Goal: Task Accomplishment & Management: Use online tool/utility

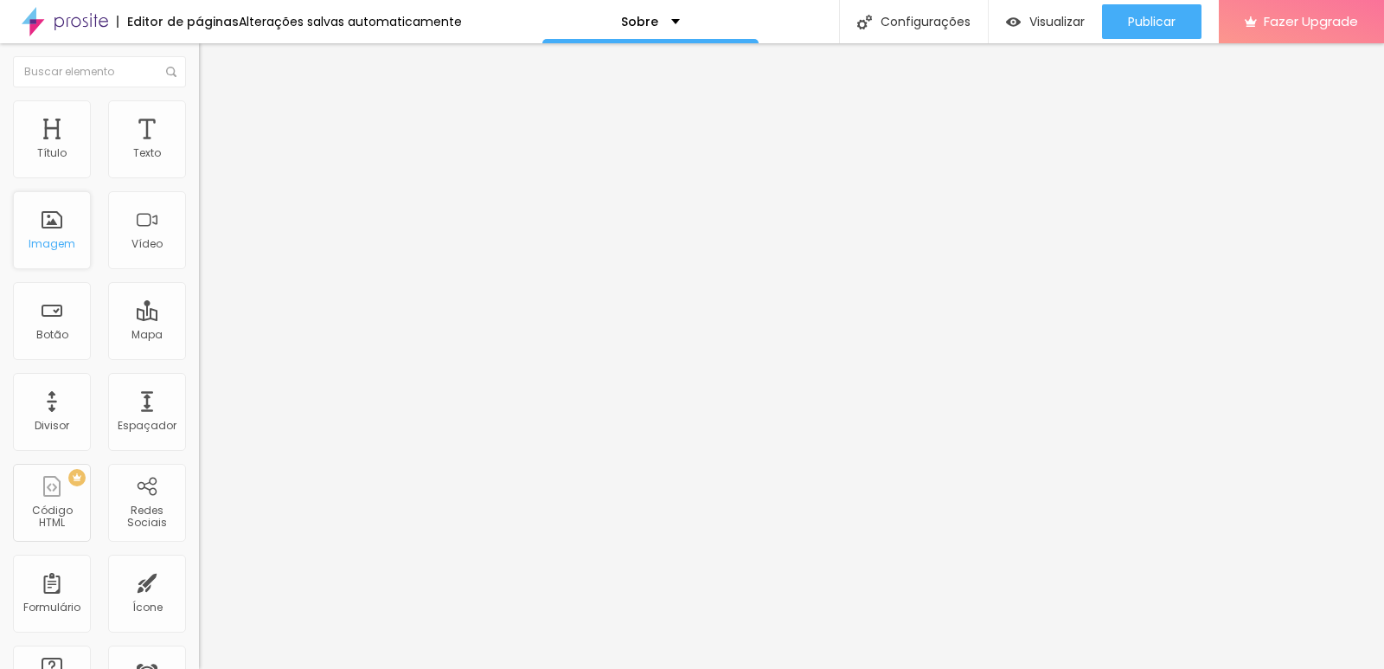
click at [18, 234] on div "Imagem" at bounding box center [52, 230] width 78 height 78
click at [35, 246] on div "Imagem" at bounding box center [52, 244] width 47 height 12
click at [55, 266] on div "Imagem" at bounding box center [52, 230] width 78 height 78
click at [199, 149] on span "Trocar imagem" at bounding box center [246, 141] width 94 height 15
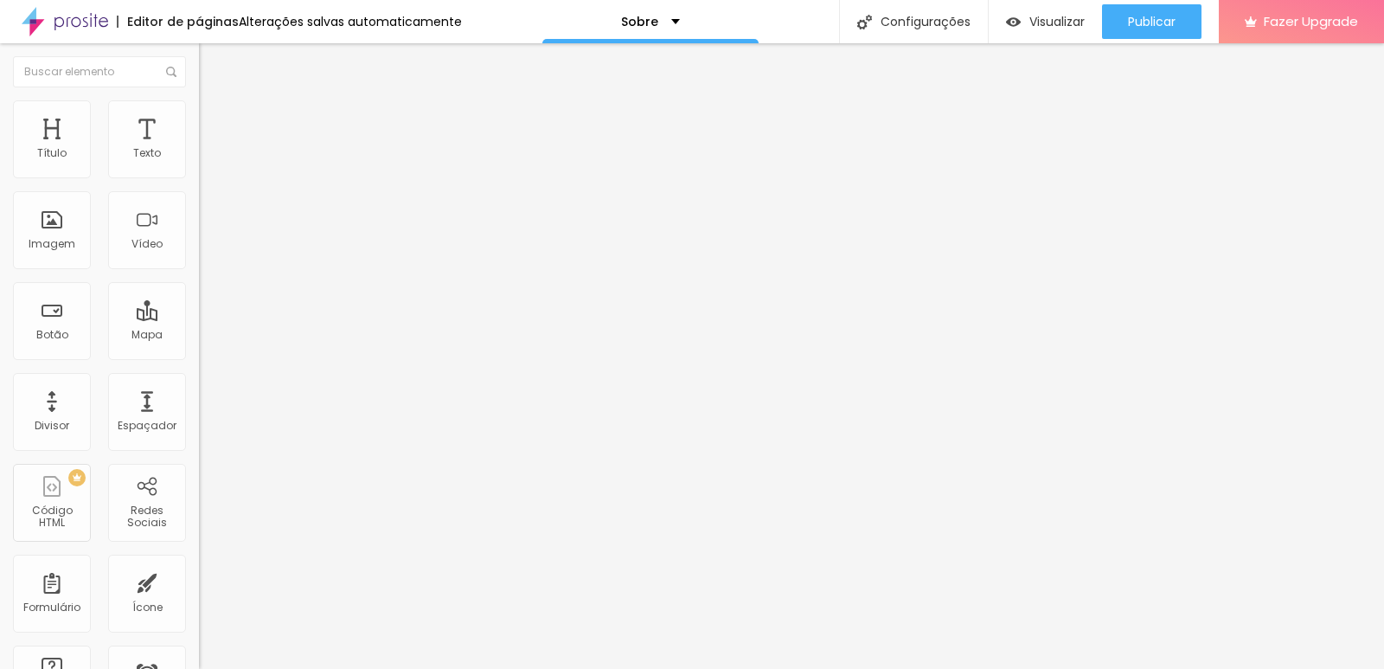
drag, startPoint x: 269, startPoint y: 611, endPoint x: 313, endPoint y: 565, distance: 64.2
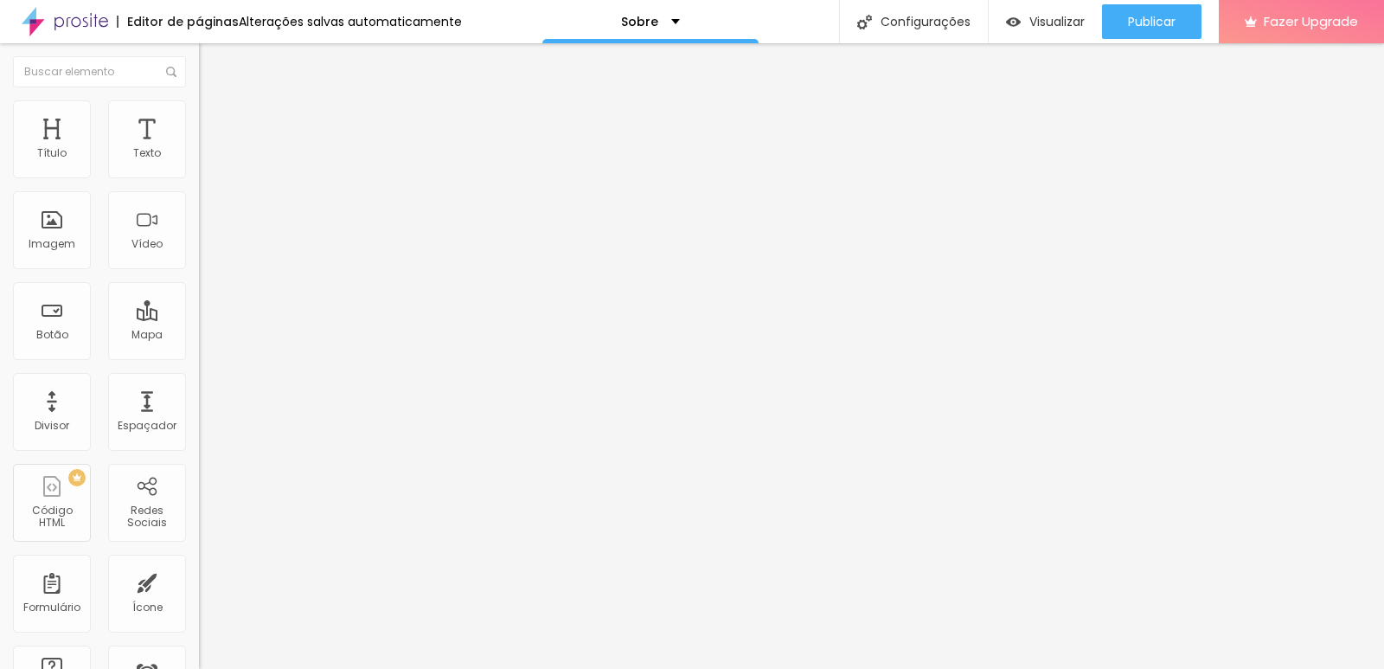
click at [212, 65] on img "button" at bounding box center [219, 63] width 14 height 14
click at [657, 27] on div "Sobre" at bounding box center [650, 22] width 59 height 12
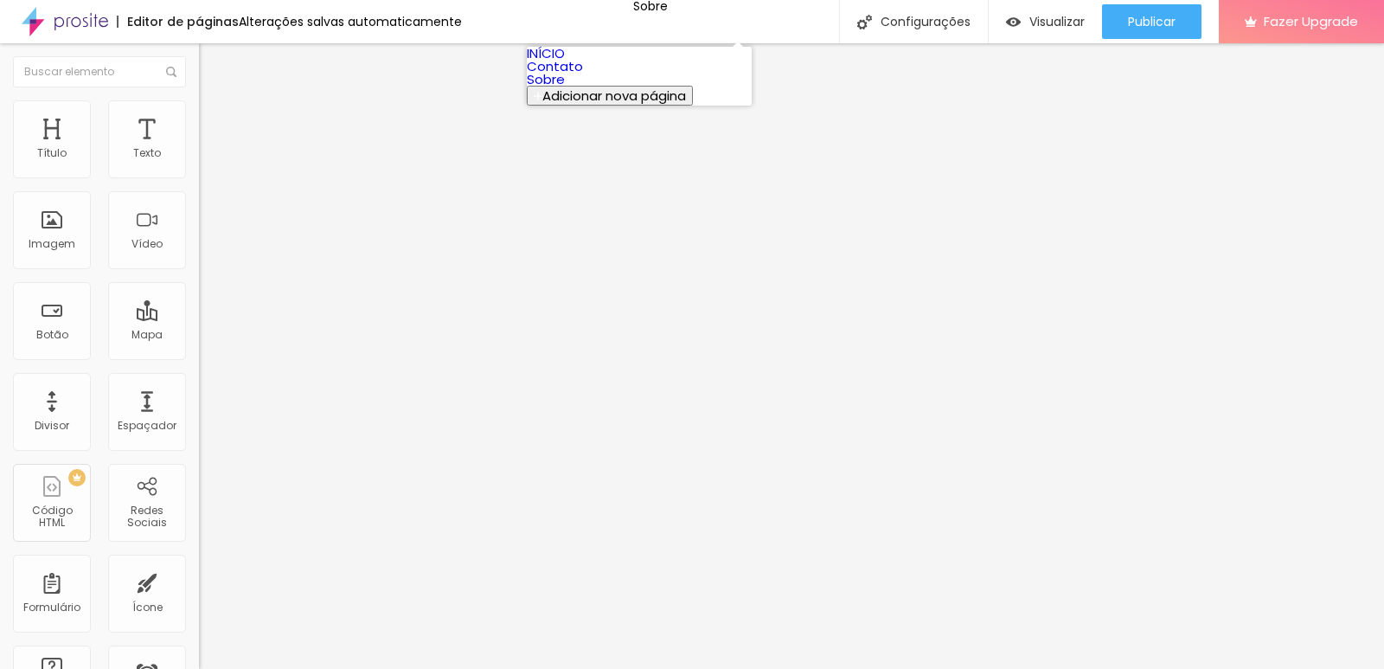
click at [574, 75] on link "Contato" at bounding box center [555, 66] width 56 height 18
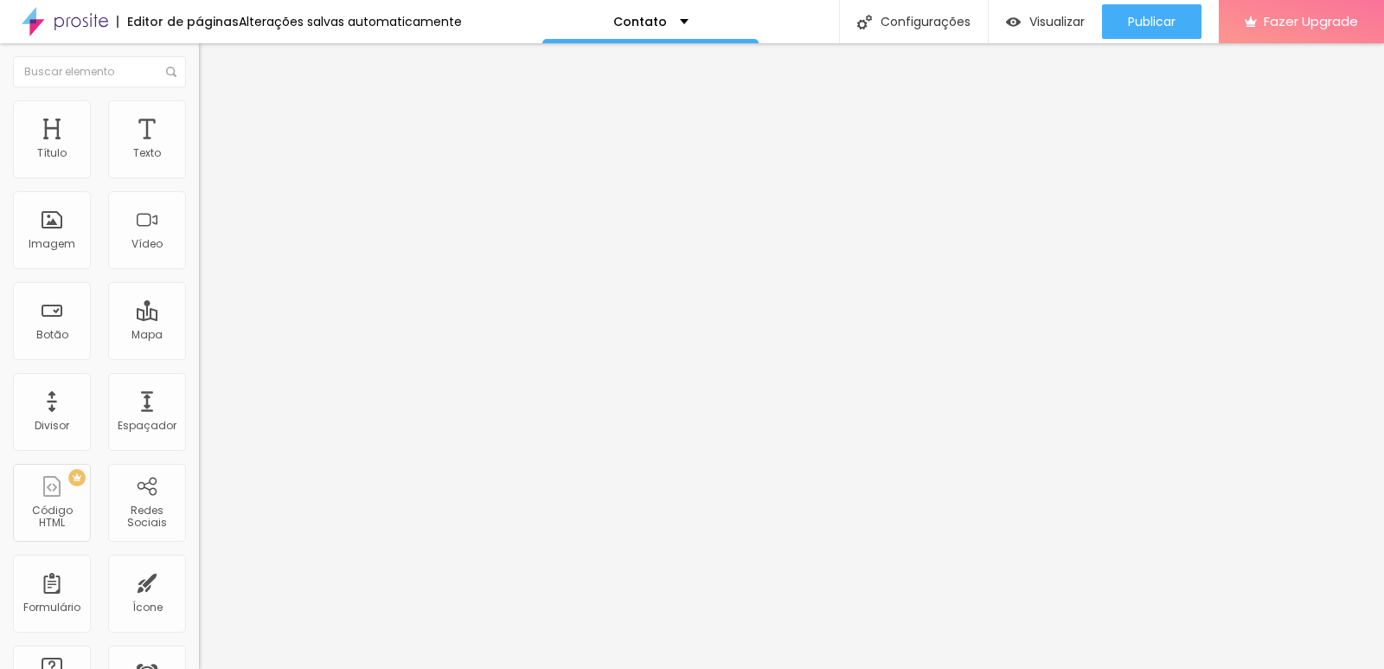
click at [199, 118] on li "Avançado" at bounding box center [298, 126] width 199 height 17
click at [199, 104] on img at bounding box center [207, 108] width 16 height 16
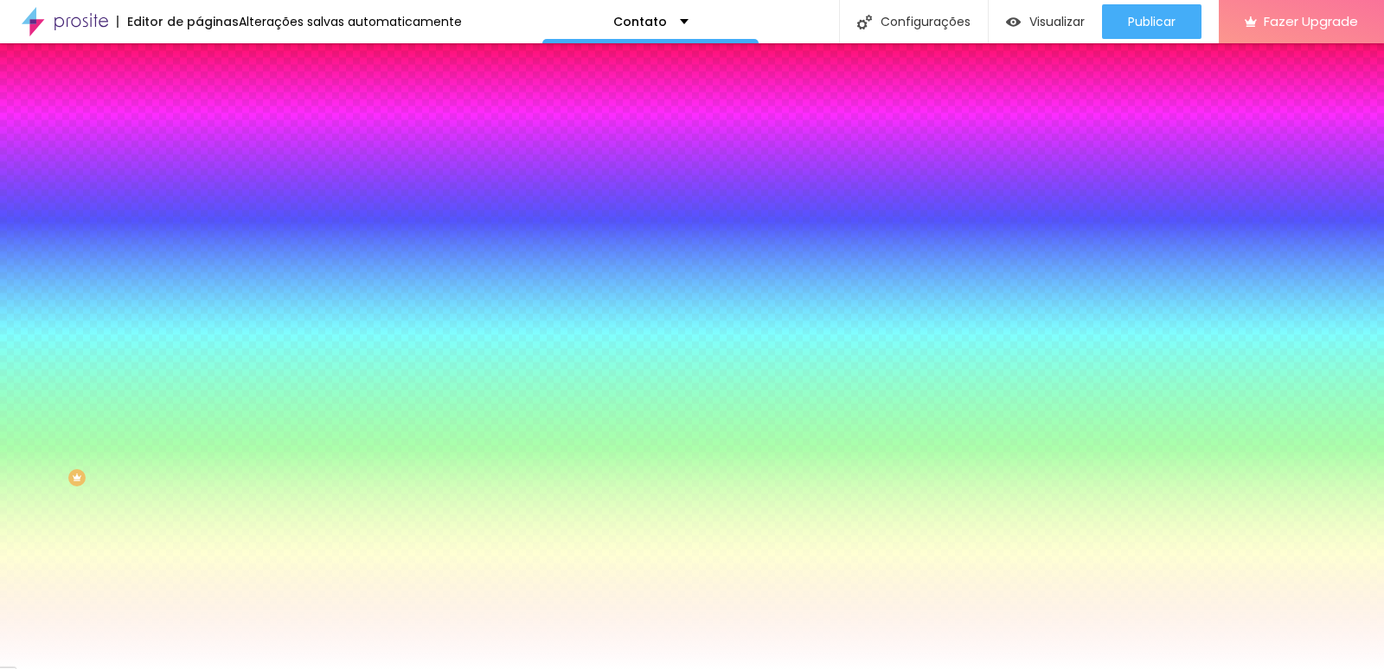
click at [199, 235] on div at bounding box center [298, 235] width 199 height 0
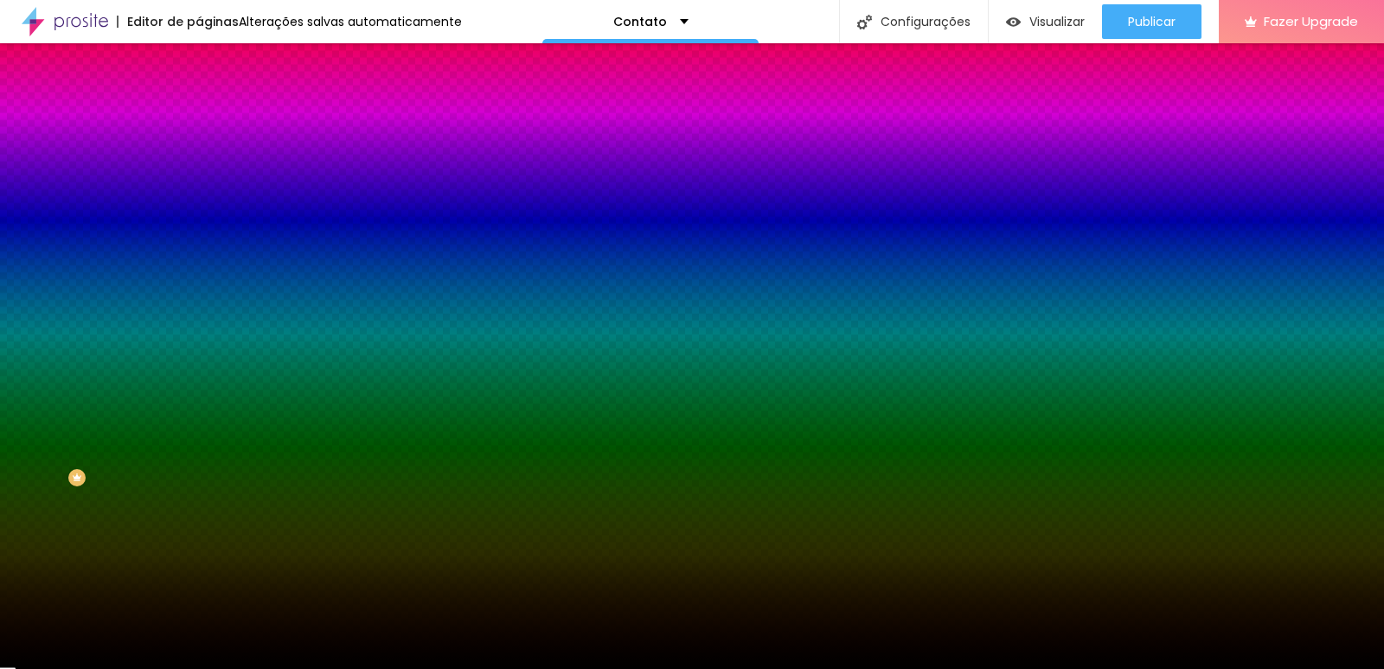
drag, startPoint x: 49, startPoint y: 448, endPoint x: 33, endPoint y: 481, distance: 36.7
click at [199, 481] on div "Editar Seção Conteúdo Estilo Avançado Imagem de fundo Adicionar imagem Efeito d…" at bounding box center [298, 355] width 199 height 625
click at [199, 235] on div at bounding box center [298, 235] width 199 height 0
click at [199, 253] on div at bounding box center [298, 253] width 199 height 0
click at [199, 253] on div "Cor de fundo Voltar ao padrão #090808" at bounding box center [298, 229] width 199 height 48
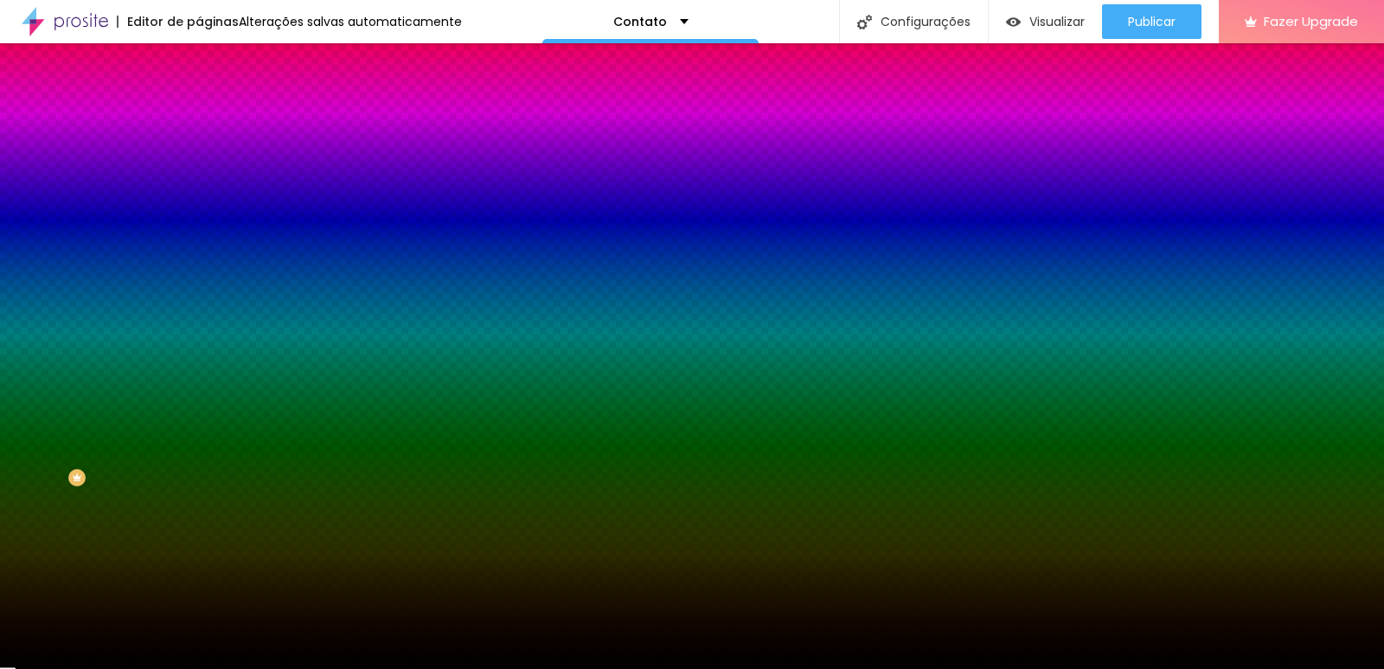
click at [199, 235] on div at bounding box center [298, 235] width 199 height 0
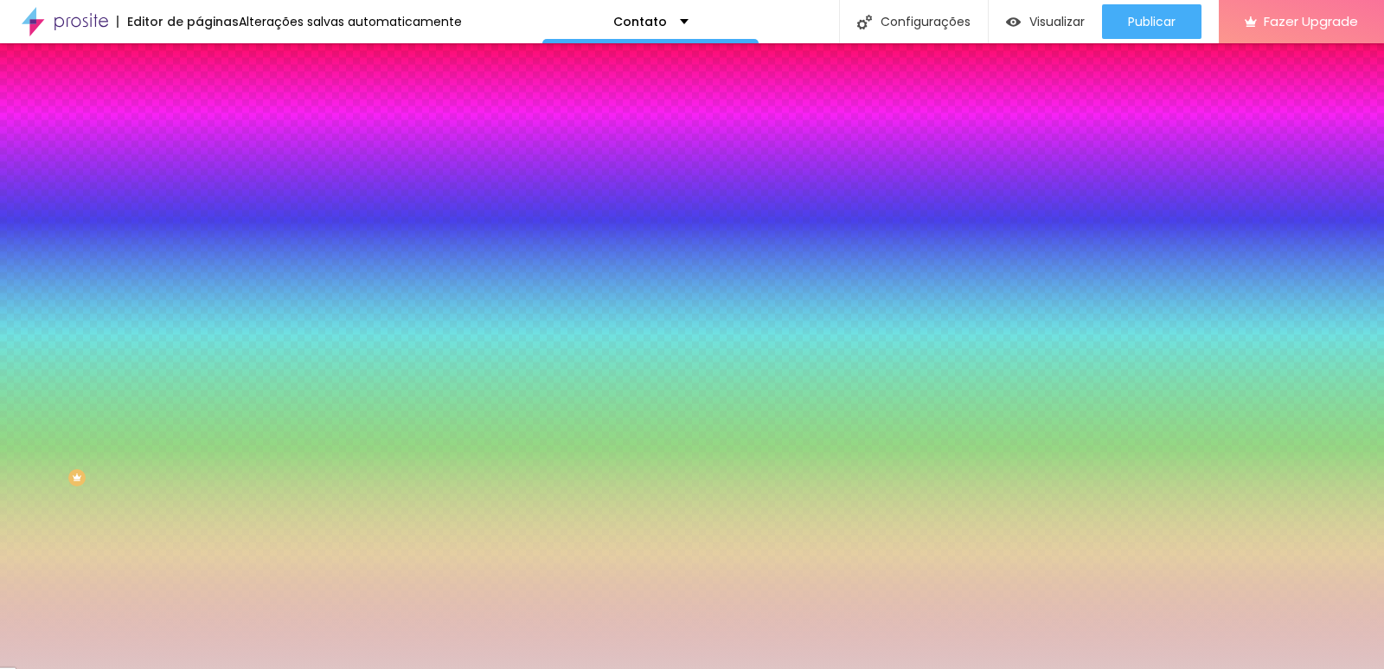
drag, startPoint x: 60, startPoint y: 351, endPoint x: 37, endPoint y: 354, distance: 22.6
click at [37, 354] on div at bounding box center [692, 334] width 1384 height 669
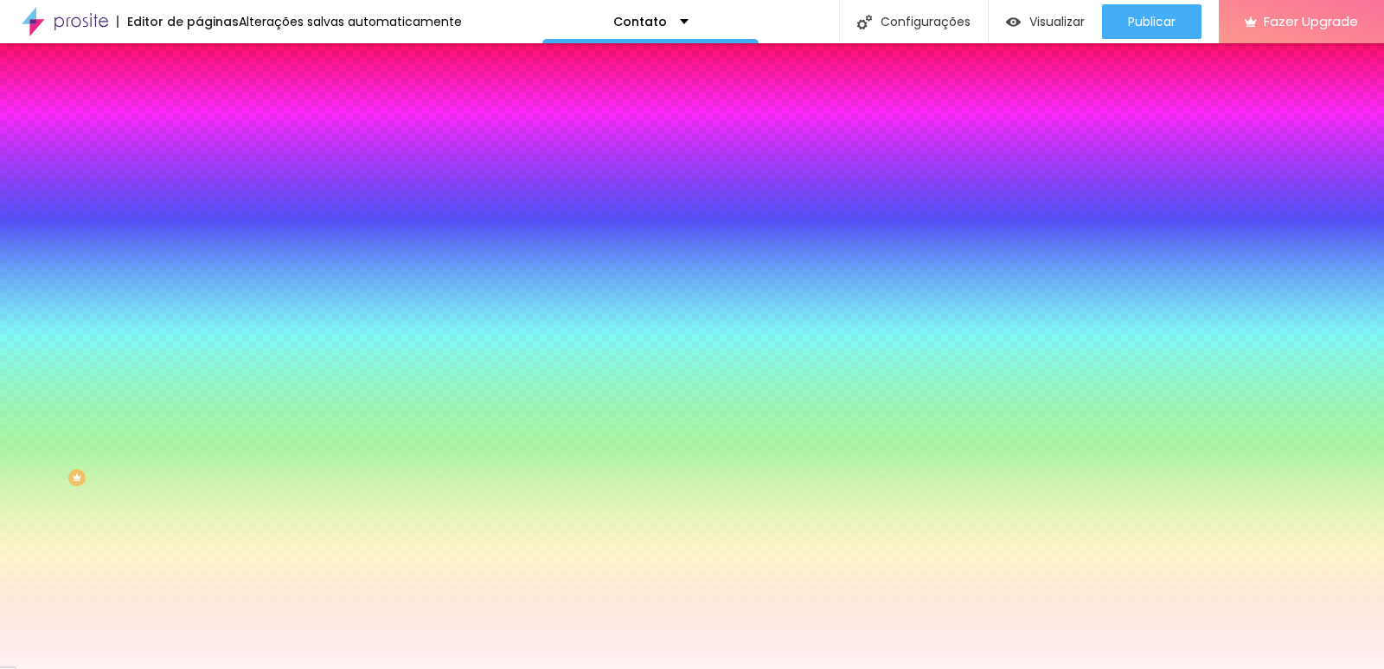
drag, startPoint x: 37, startPoint y: 354, endPoint x: 47, endPoint y: 291, distance: 63.8
click at [199, 291] on div "Imagem de fundo Adicionar imagem Efeito da Imagem Nenhum Nenhum Parallax Cor de…" at bounding box center [298, 247] width 199 height 224
type input "#FFDCDC"
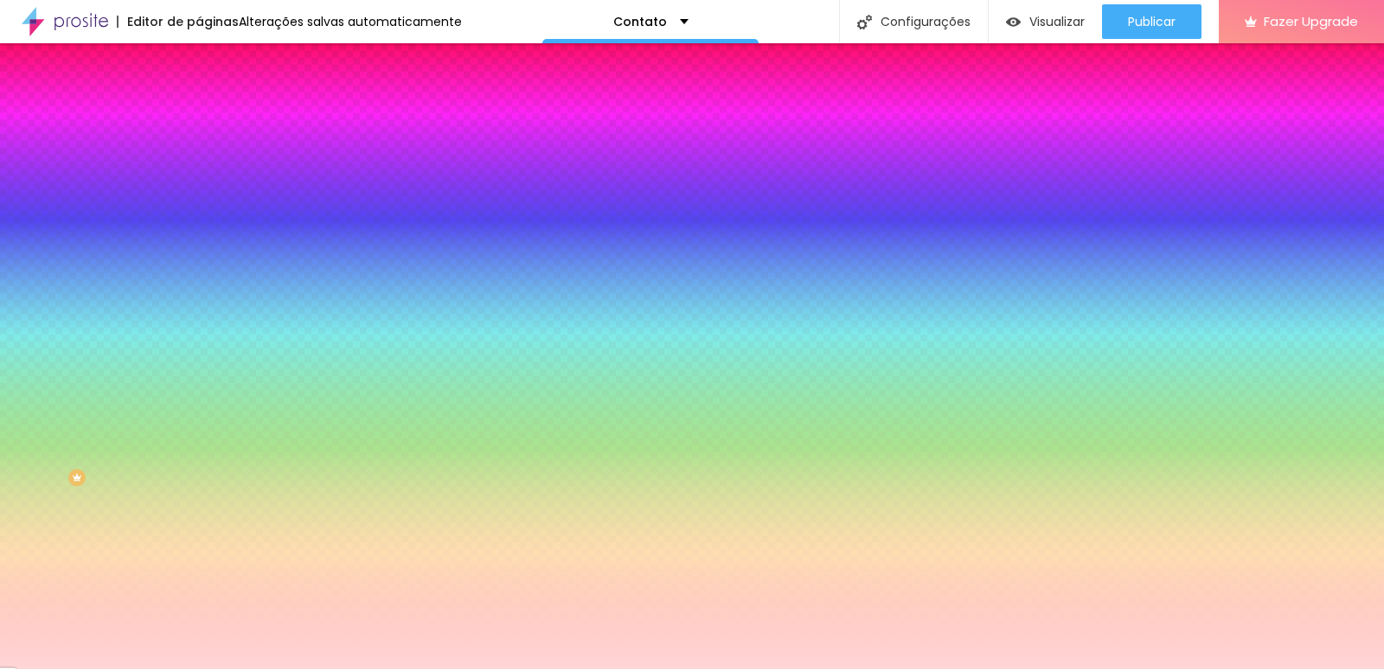
click at [199, 482] on div "Editar Seção Conteúdo Estilo Avançado Imagem de fundo Adicionar imagem Efeito d…" at bounding box center [298, 355] width 199 height 625
click at [199, 99] on img at bounding box center [207, 91] width 16 height 16
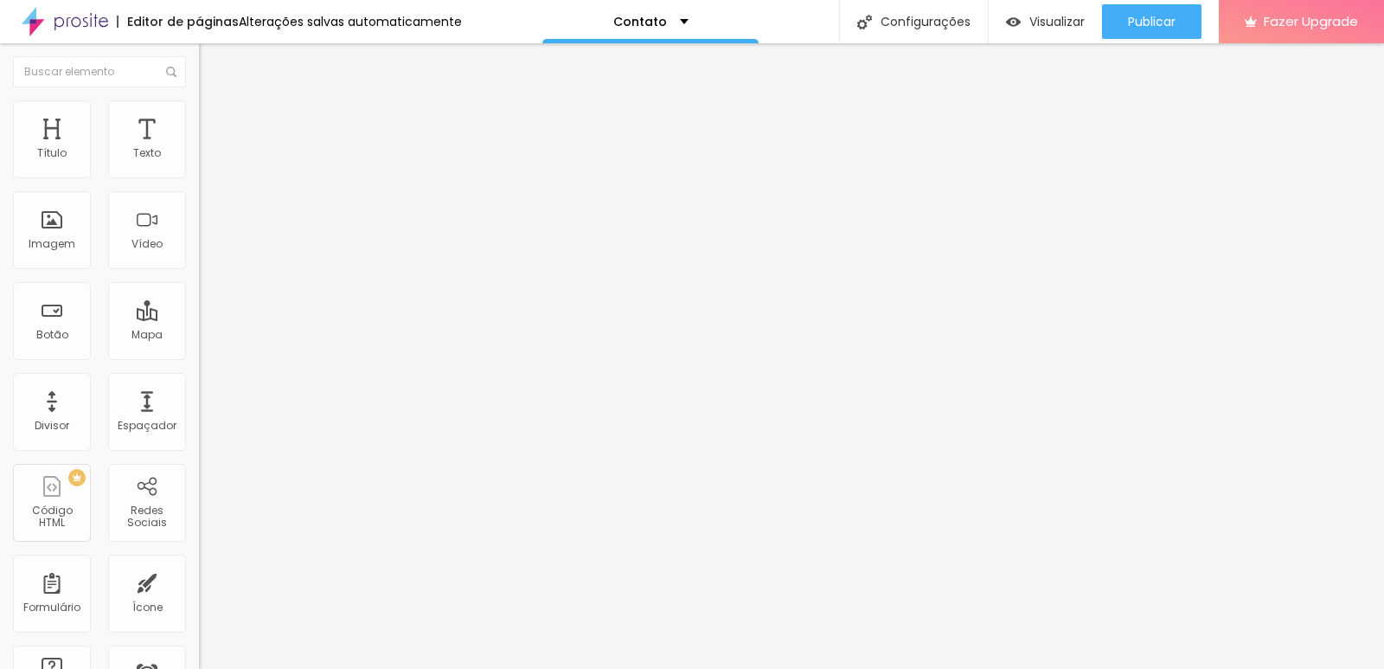
click at [212, 64] on img "button" at bounding box center [219, 63] width 14 height 14
click at [140, 176] on div "Texto" at bounding box center [147, 139] width 78 height 78
click at [141, 172] on div "Texto" at bounding box center [147, 139] width 78 height 78
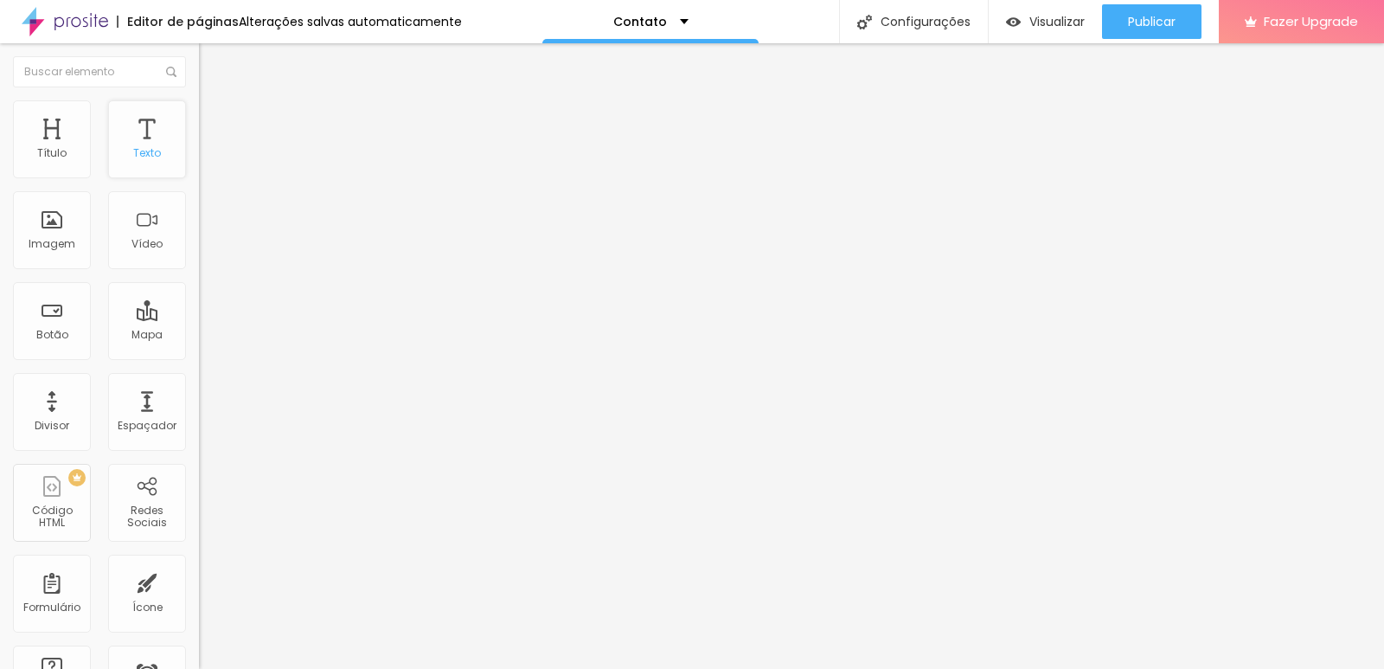
click at [141, 172] on div "Texto" at bounding box center [147, 139] width 78 height 78
click at [142, 131] on div "Texto" at bounding box center [147, 139] width 78 height 78
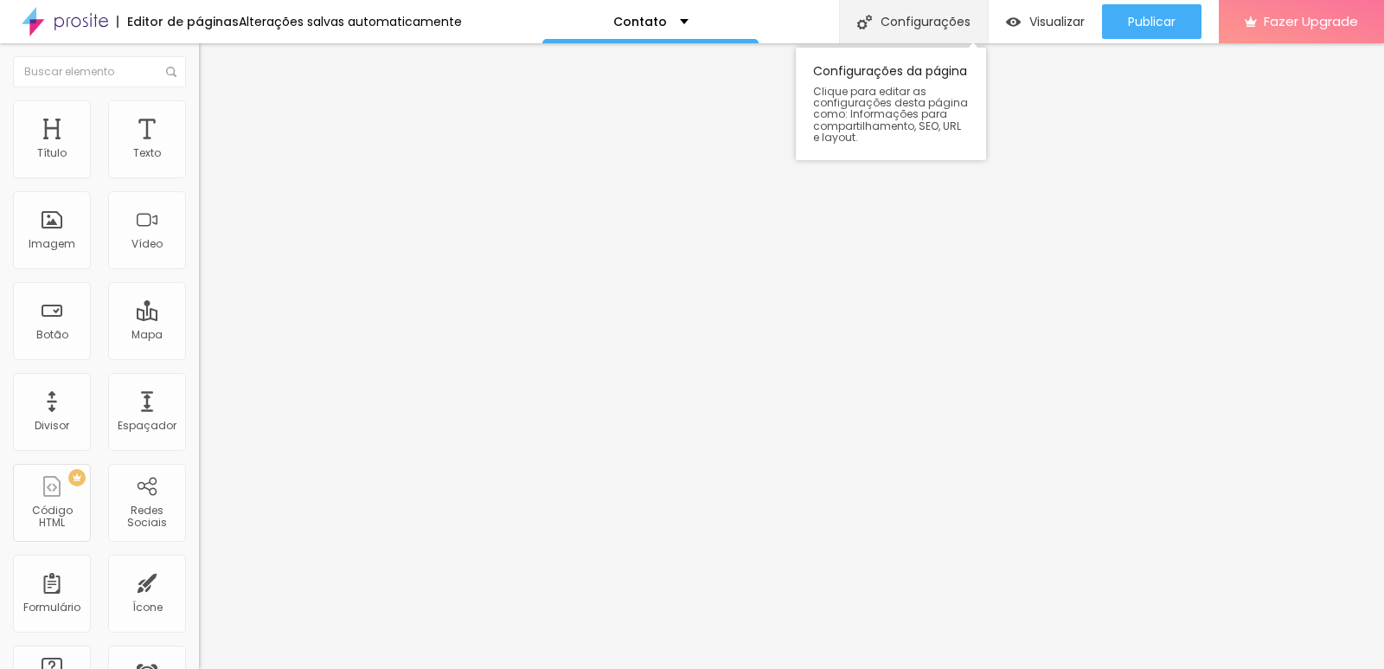
click at [857, 25] on img at bounding box center [864, 22] width 15 height 15
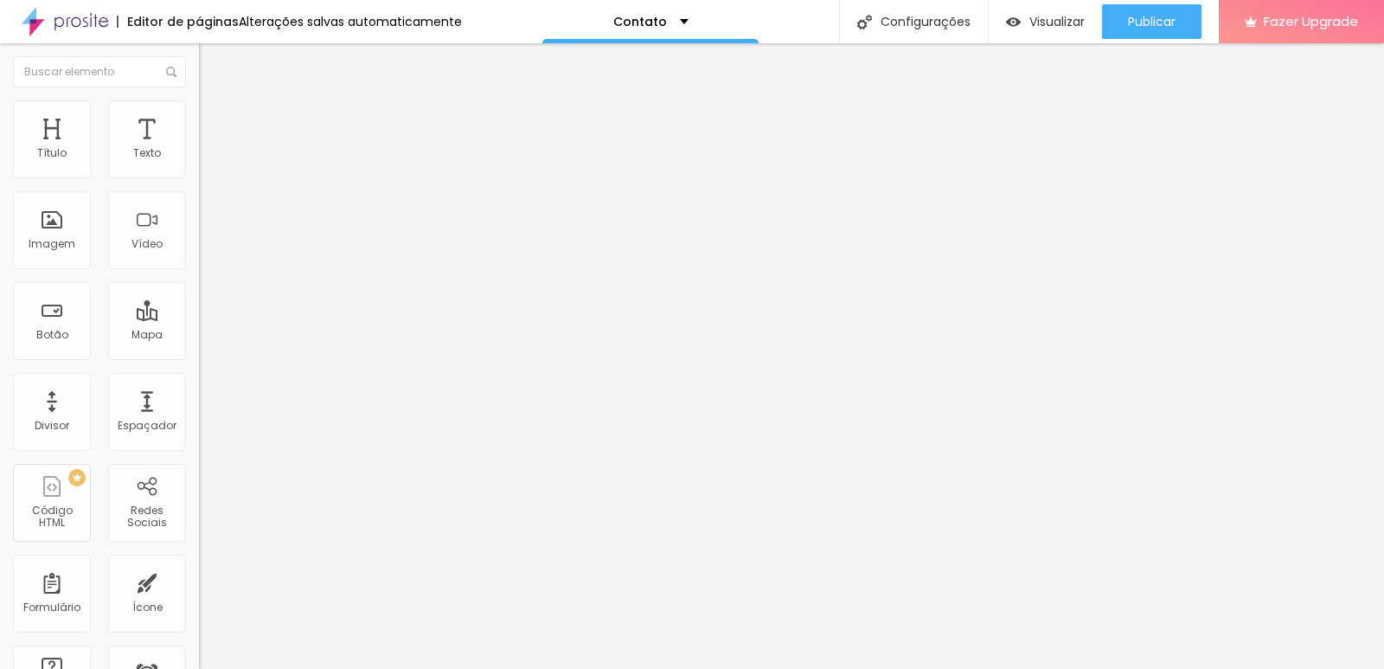
click at [1020, 668] on div "Configurações da página" at bounding box center [692, 682] width 1384 height 26
click at [143, 170] on div "Texto" at bounding box center [147, 139] width 78 height 78
click at [214, 119] on span "Avançado" at bounding box center [242, 112] width 57 height 15
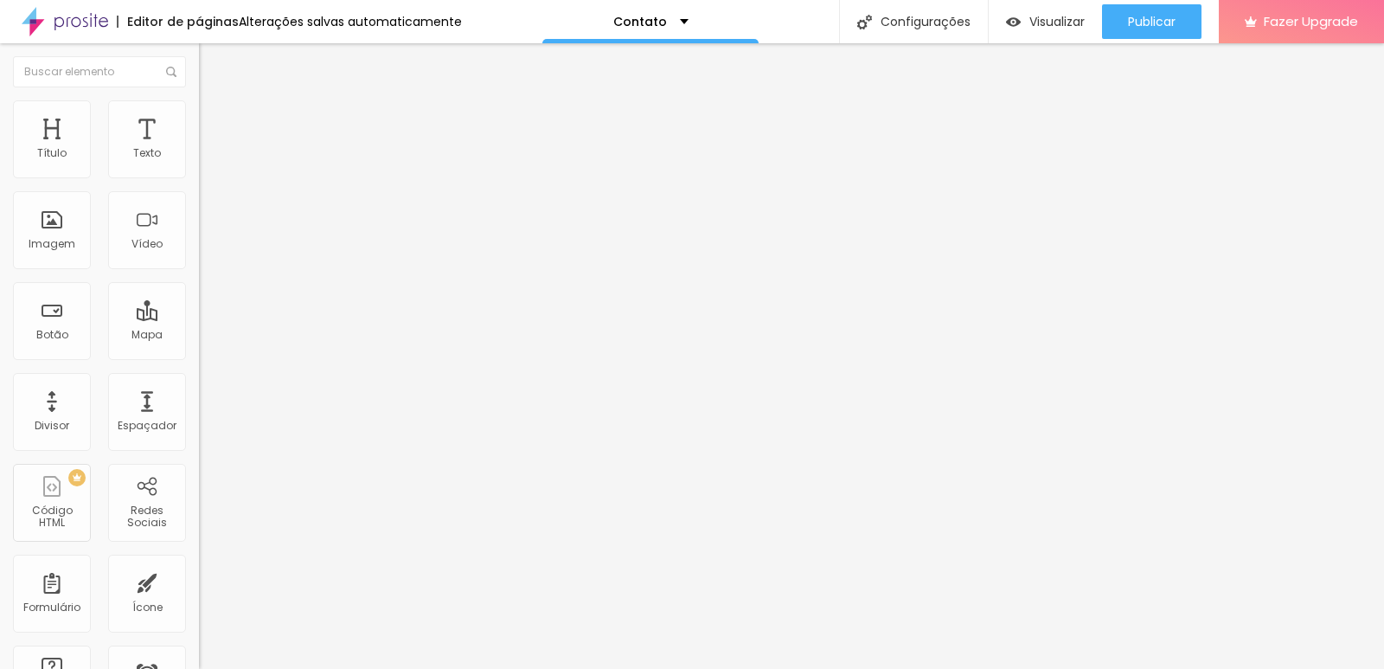
click at [199, 107] on ul "Estilo Avançado" at bounding box center [298, 100] width 199 height 35
click at [199, 99] on img at bounding box center [207, 91] width 16 height 16
click at [199, 61] on button "Editar Título" at bounding box center [298, 63] width 199 height 40
click at [199, 118] on li "Estilo" at bounding box center [298, 108] width 199 height 17
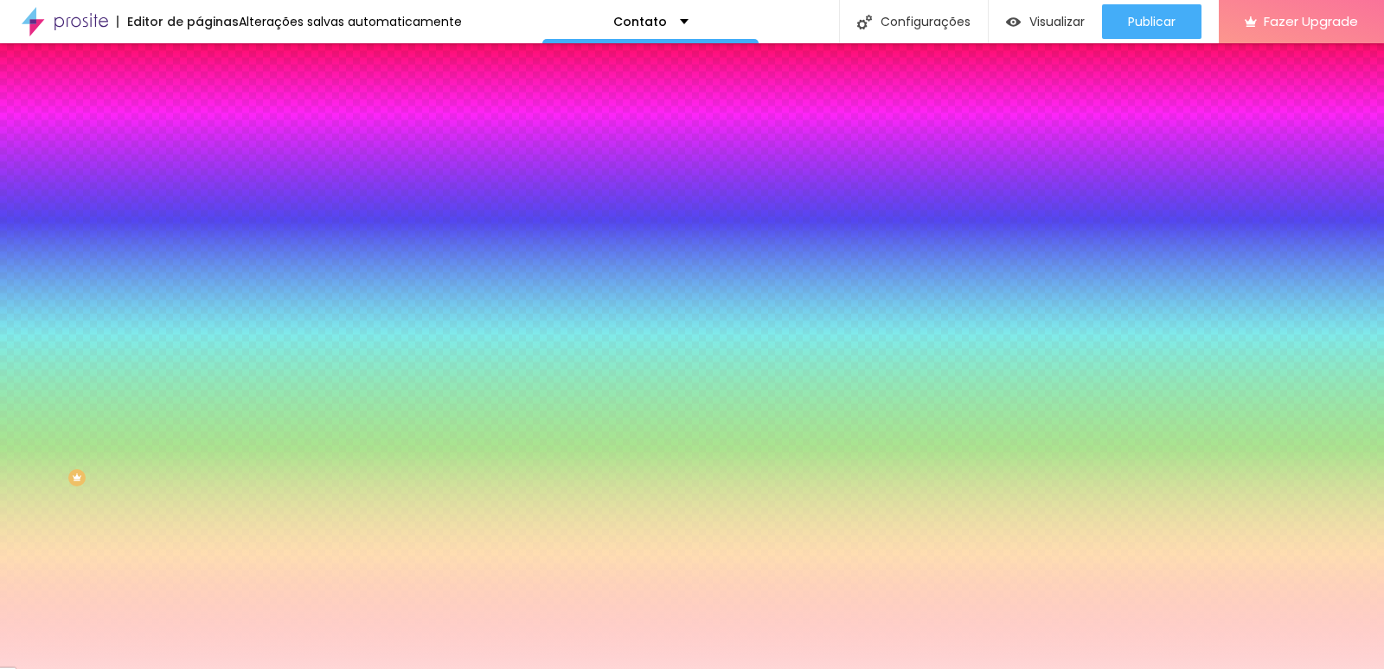
click at [199, 235] on div at bounding box center [298, 235] width 199 height 0
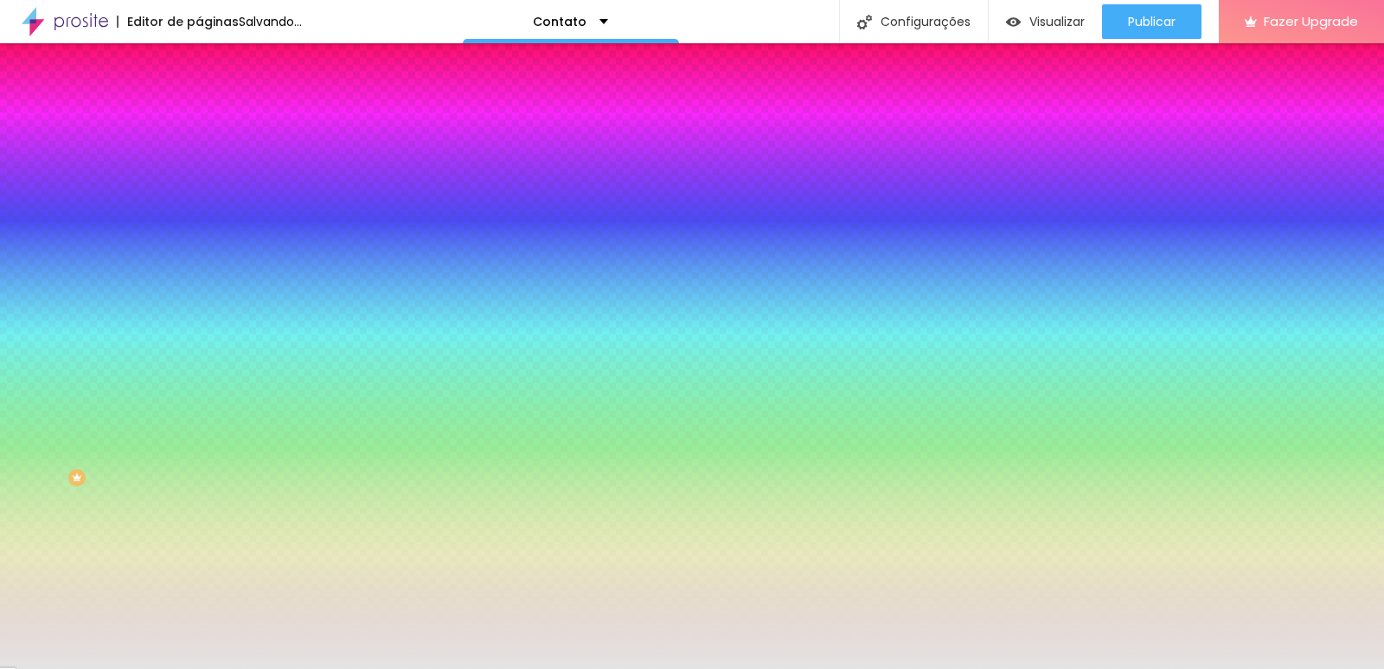
type input "#FFFFFF"
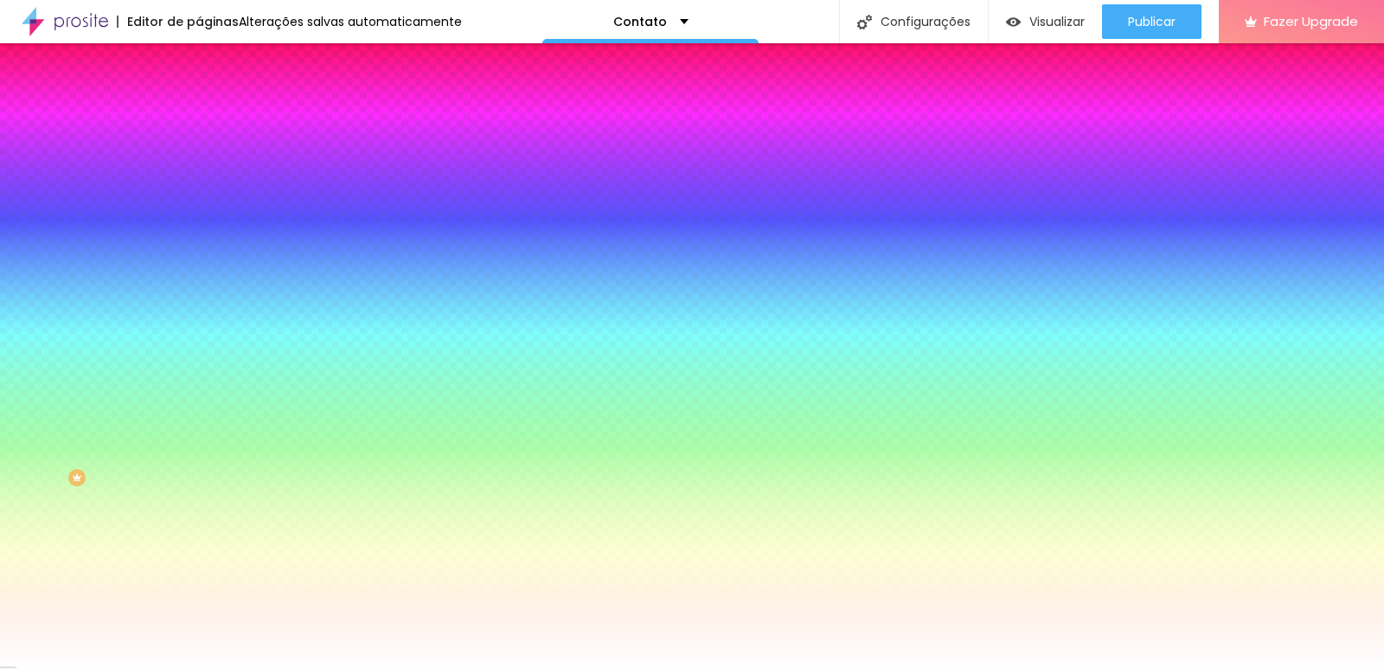
drag, startPoint x: 27, startPoint y: 356, endPoint x: 16, endPoint y: 292, distance: 65.0
click at [199, 292] on div "Imagem de fundo Adicionar imagem Efeito da Imagem Nenhum Nenhum Parallax Cor de…" at bounding box center [298, 247] width 199 height 224
click at [199, 81] on button "Editar Seção" at bounding box center [298, 63] width 199 height 40
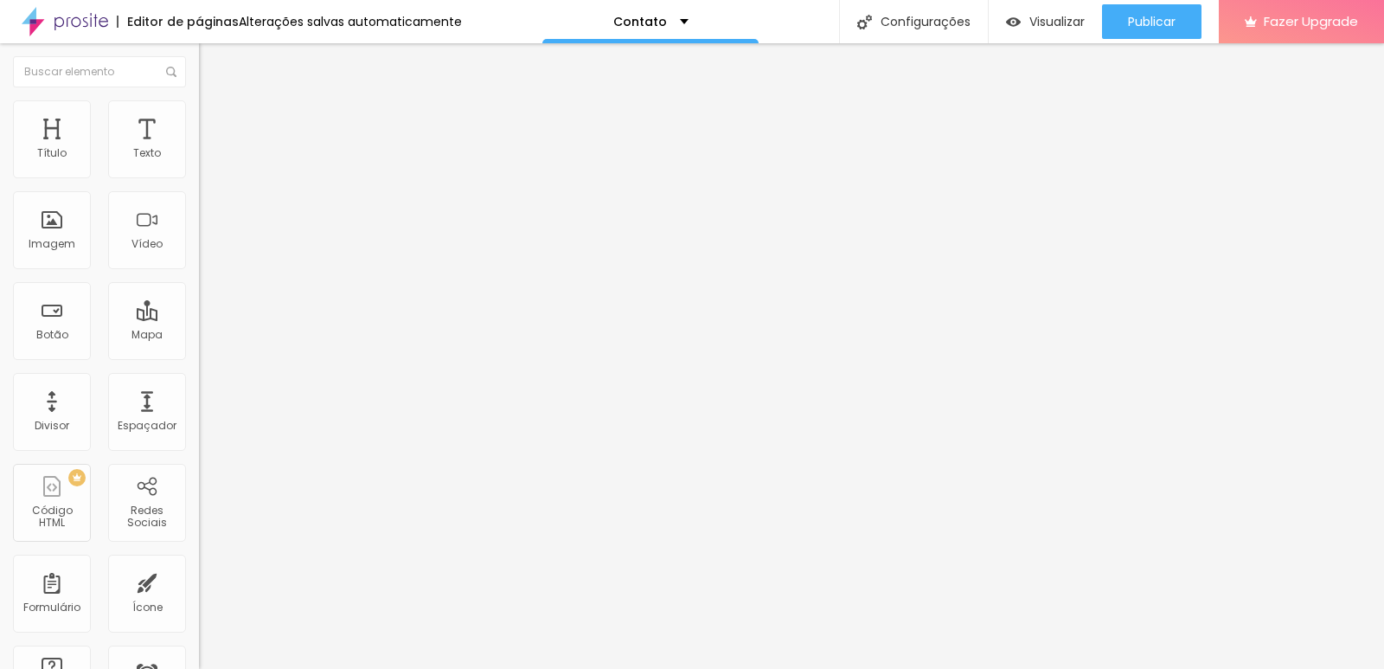
click at [199, 118] on li "Avançado" at bounding box center [298, 126] width 199 height 17
click at [199, 120] on ul "Conteúdo Estilo Avançado" at bounding box center [298, 109] width 199 height 52
click at [214, 119] on span "Estilo" at bounding box center [227, 112] width 27 height 15
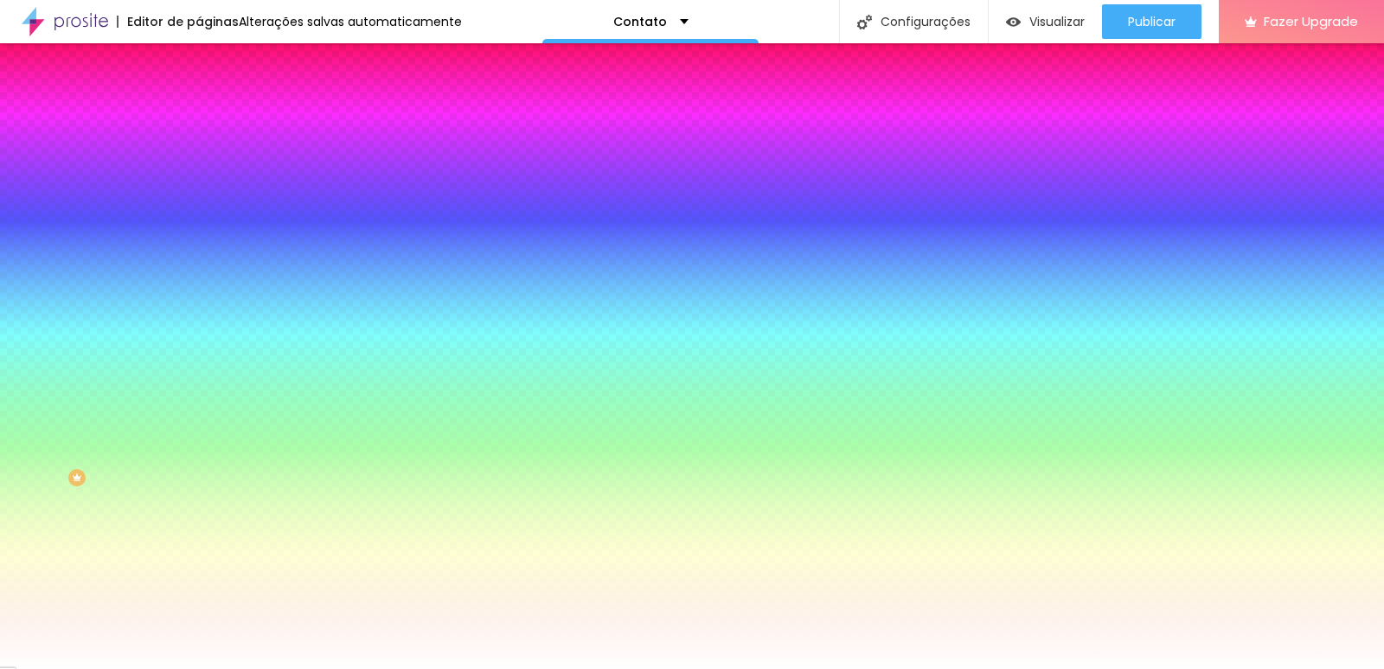
click at [166, 27] on div "Editor de páginas" at bounding box center [178, 22] width 122 height 12
click at [212, 68] on img "button" at bounding box center [219, 63] width 14 height 14
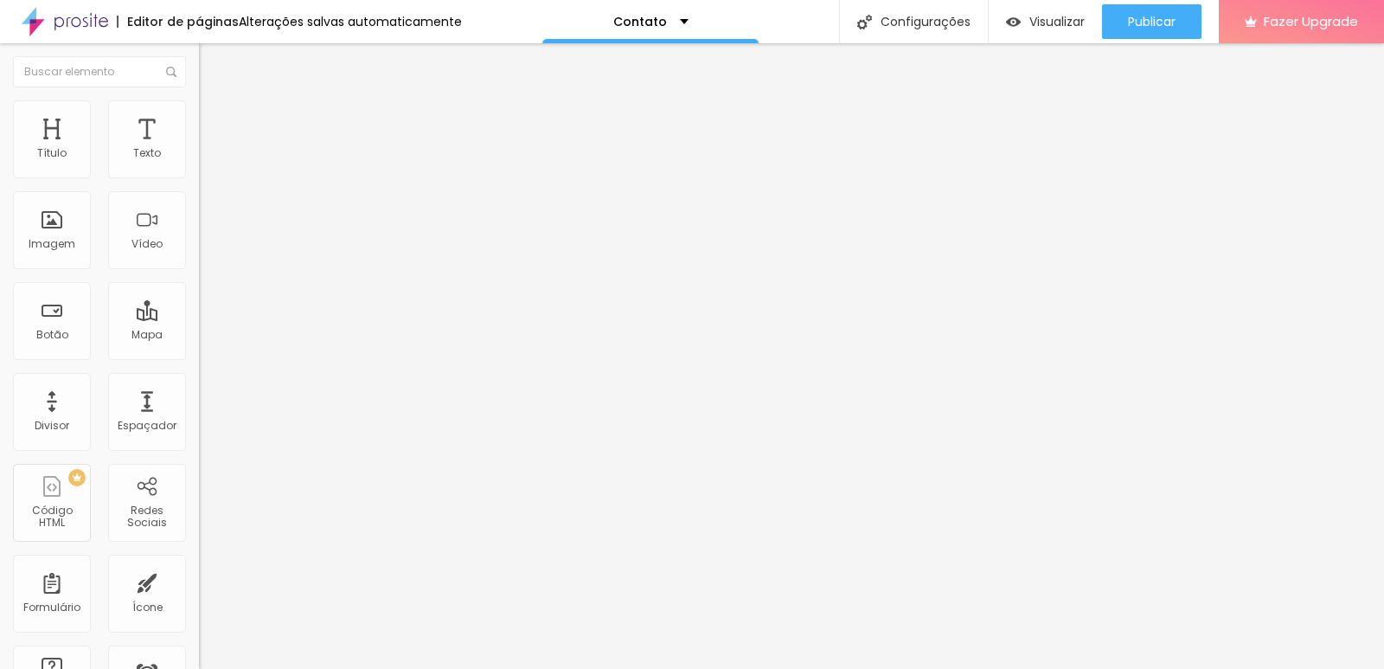
click at [12, 78] on div at bounding box center [99, 71] width 199 height 57
click at [140, 22] on div "Editor de páginas" at bounding box center [178, 22] width 122 height 12
click at [214, 127] on span "Avançado" at bounding box center [242, 129] width 57 height 15
click at [199, 111] on img at bounding box center [207, 108] width 16 height 16
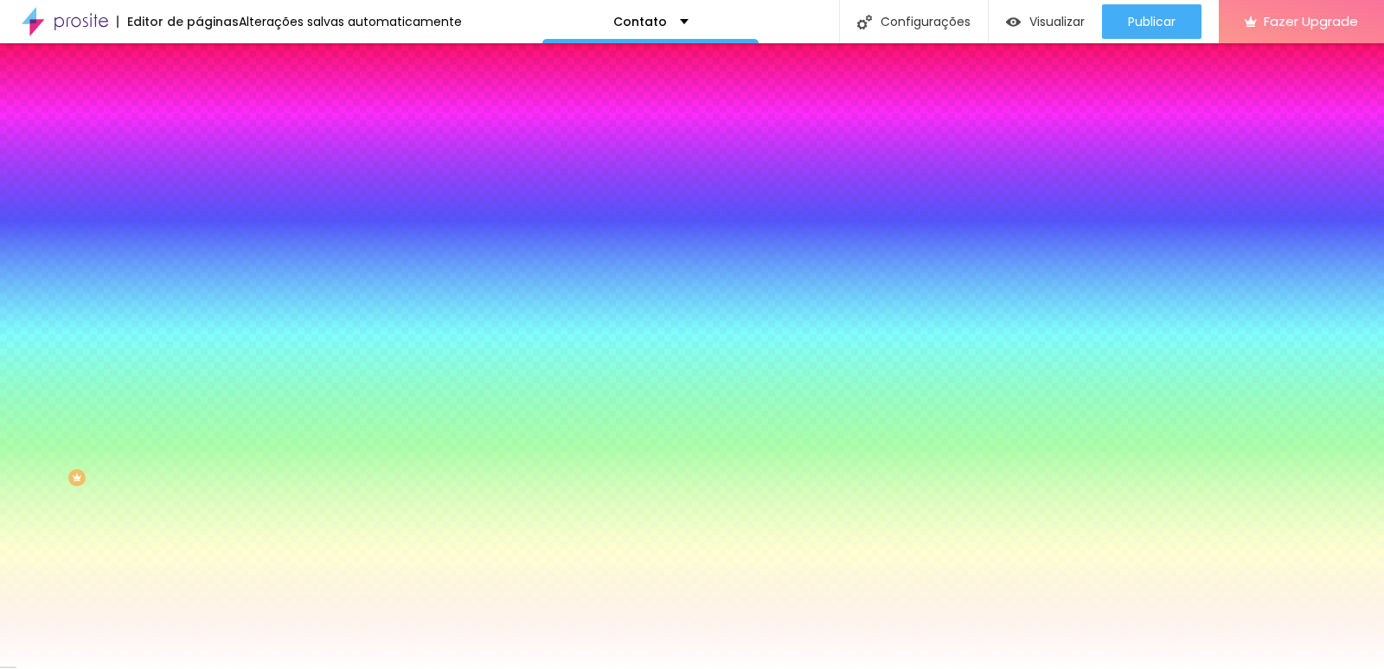
click at [199, 235] on div at bounding box center [298, 235] width 199 height 0
click at [199, 253] on div "Cor de fundo Voltar ao padrão #FFFFFF" at bounding box center [298, 229] width 199 height 48
click at [199, 235] on div at bounding box center [298, 235] width 199 height 0
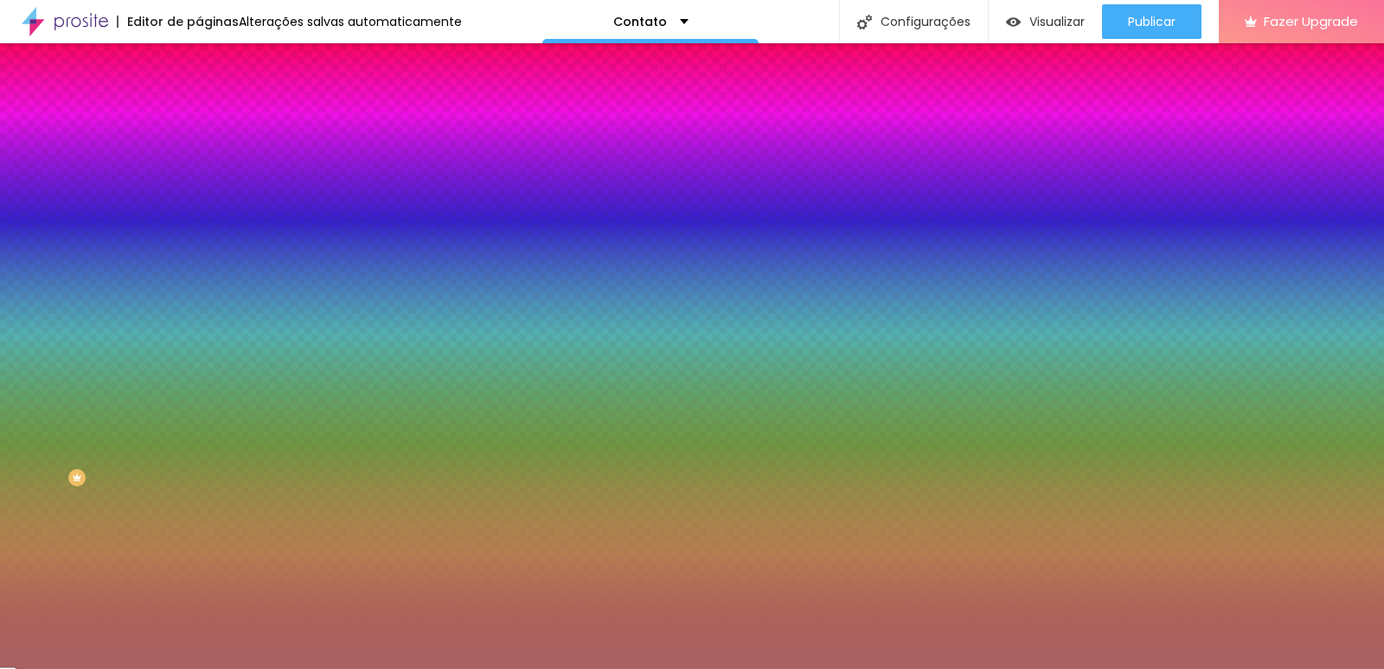
type input "#000000"
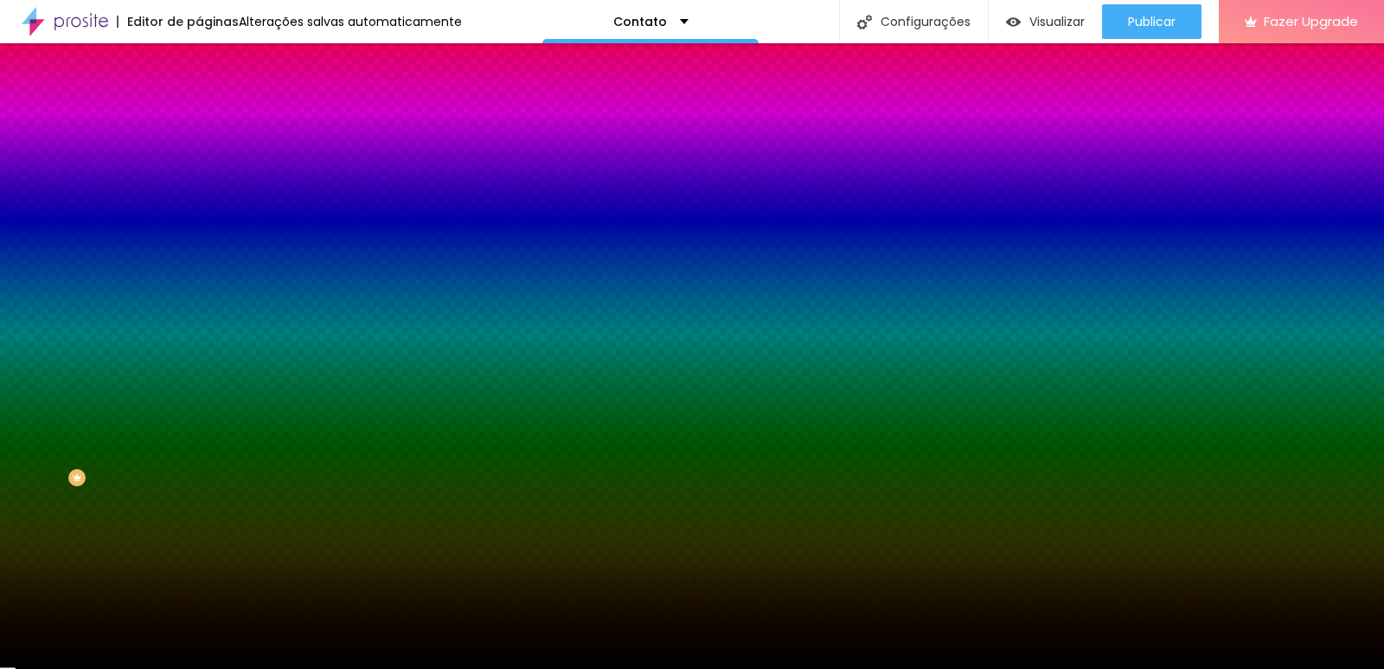
drag, startPoint x: 76, startPoint y: 380, endPoint x: 42, endPoint y: 506, distance: 130.7
click at [199, 506] on div "Editar Seção Conteúdo Estilo Avançado Imagem de fundo Adicionar imagem Efeito d…" at bounding box center [298, 355] width 199 height 625
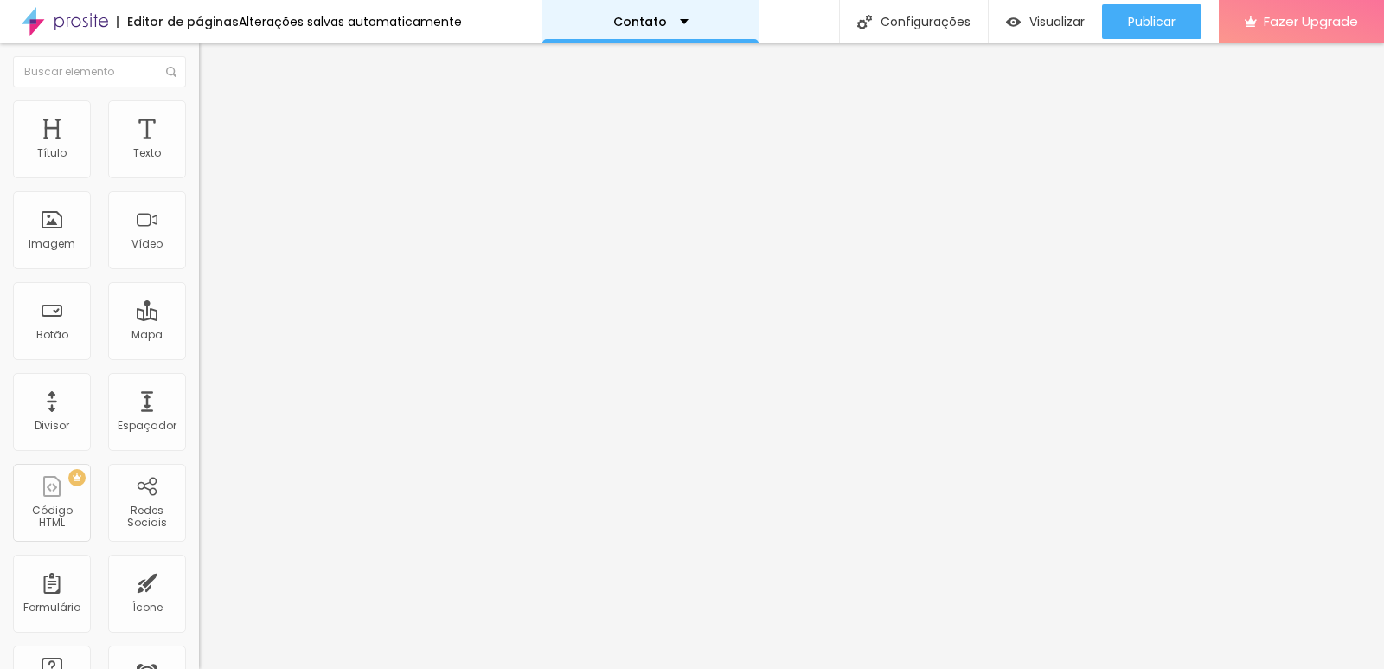
click at [577, 5] on div "Contato" at bounding box center [650, 21] width 216 height 43
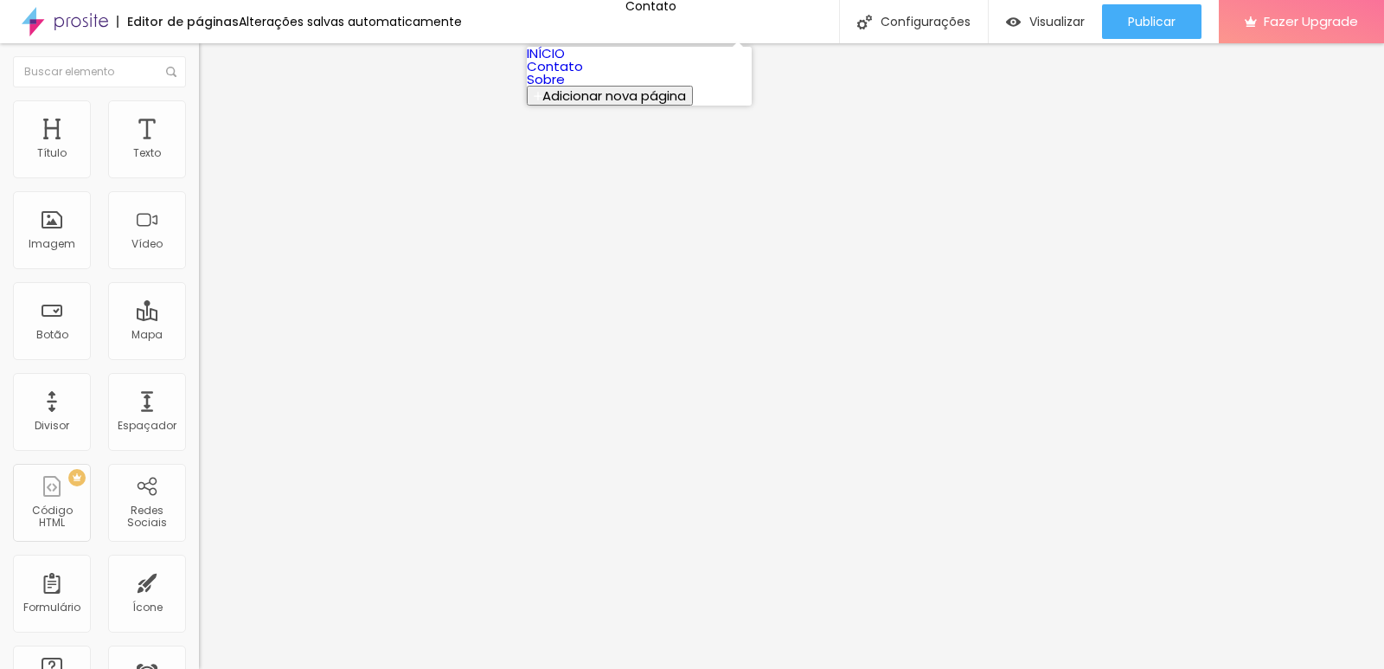
click at [574, 75] on link "Contato" at bounding box center [555, 66] width 56 height 18
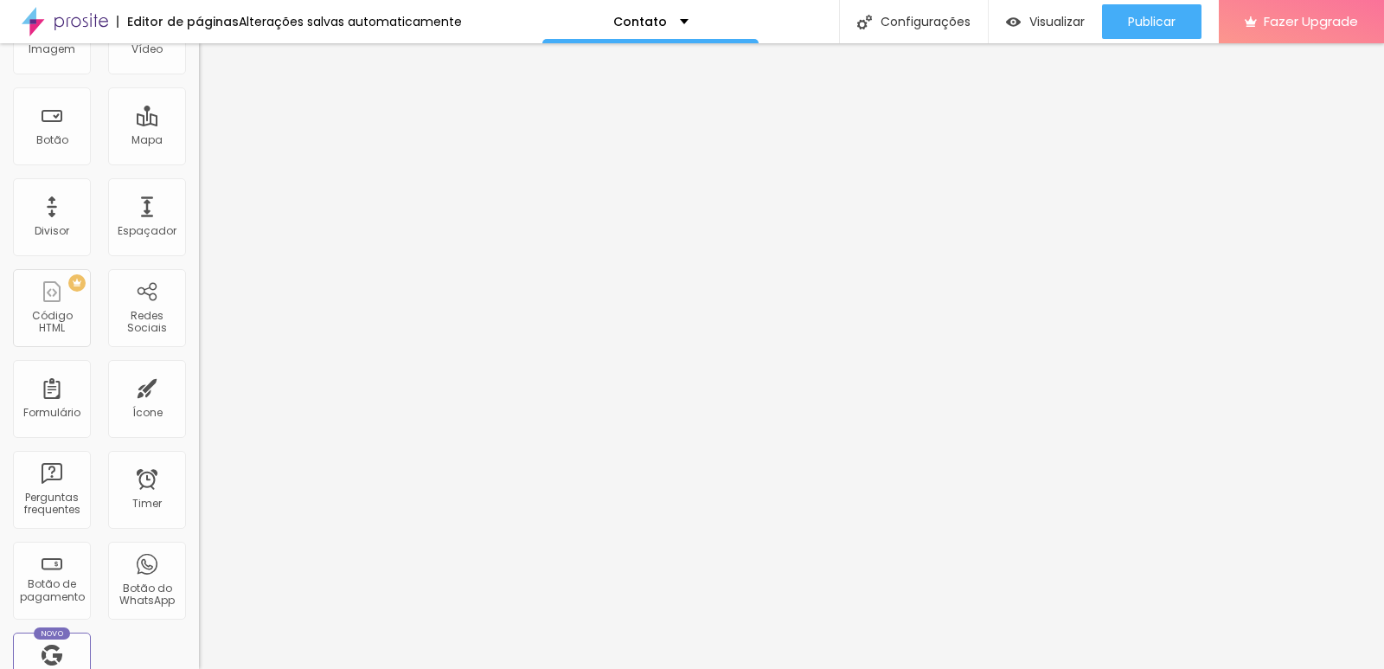
scroll to position [153, 0]
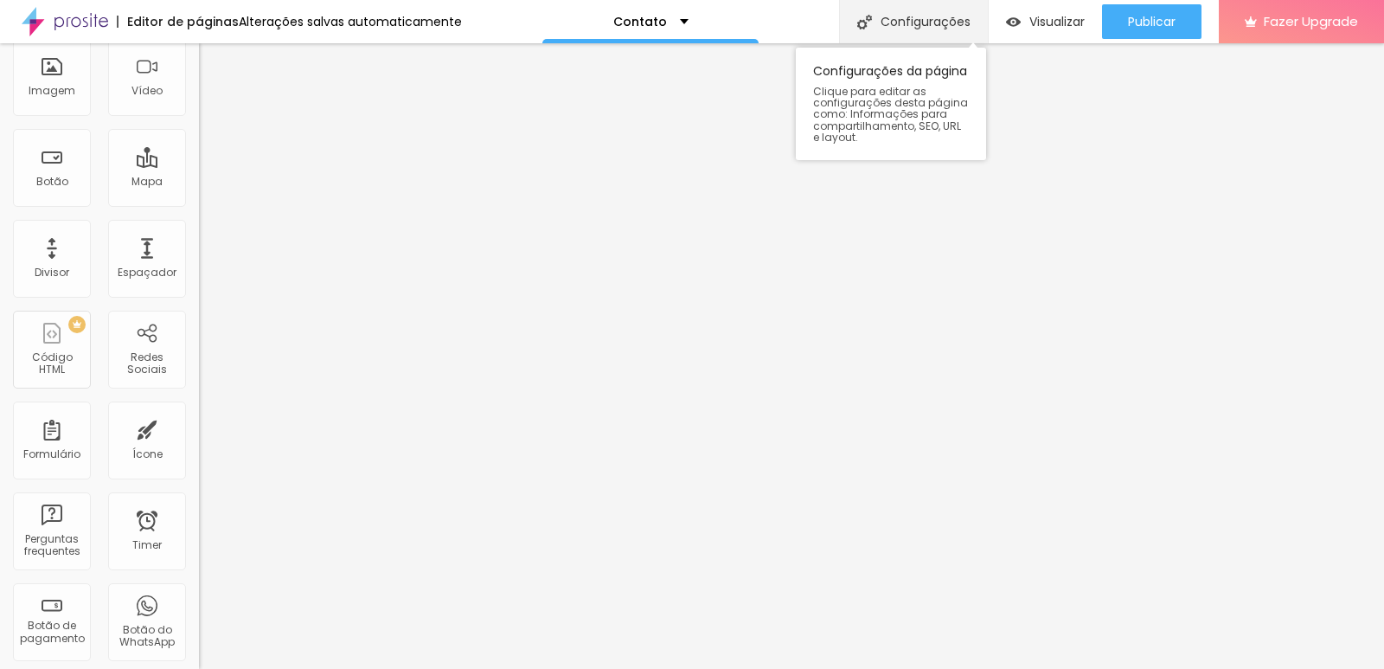
click at [856, 5] on div "Configurações" at bounding box center [913, 21] width 149 height 43
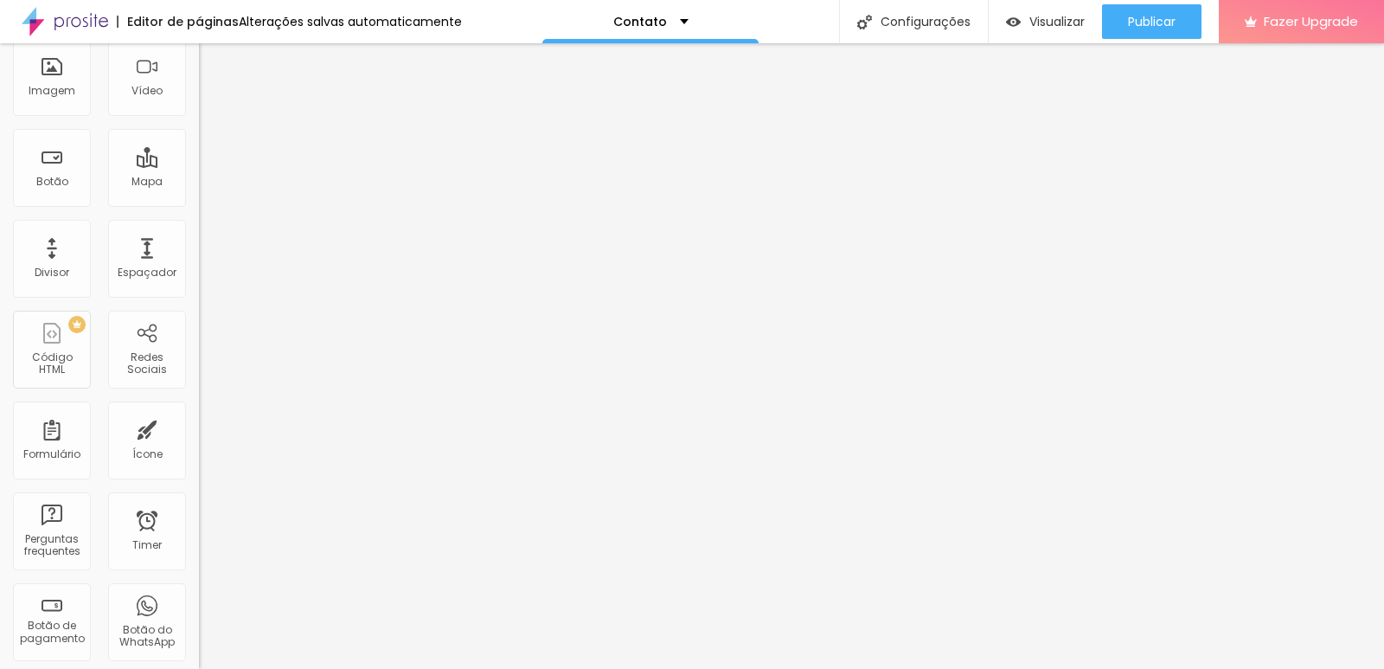
click at [985, 668] on div "Configurações da página" at bounding box center [692, 674] width 1384 height 10
click at [991, 668] on div "Configurações da página" at bounding box center [692, 682] width 1384 height 26
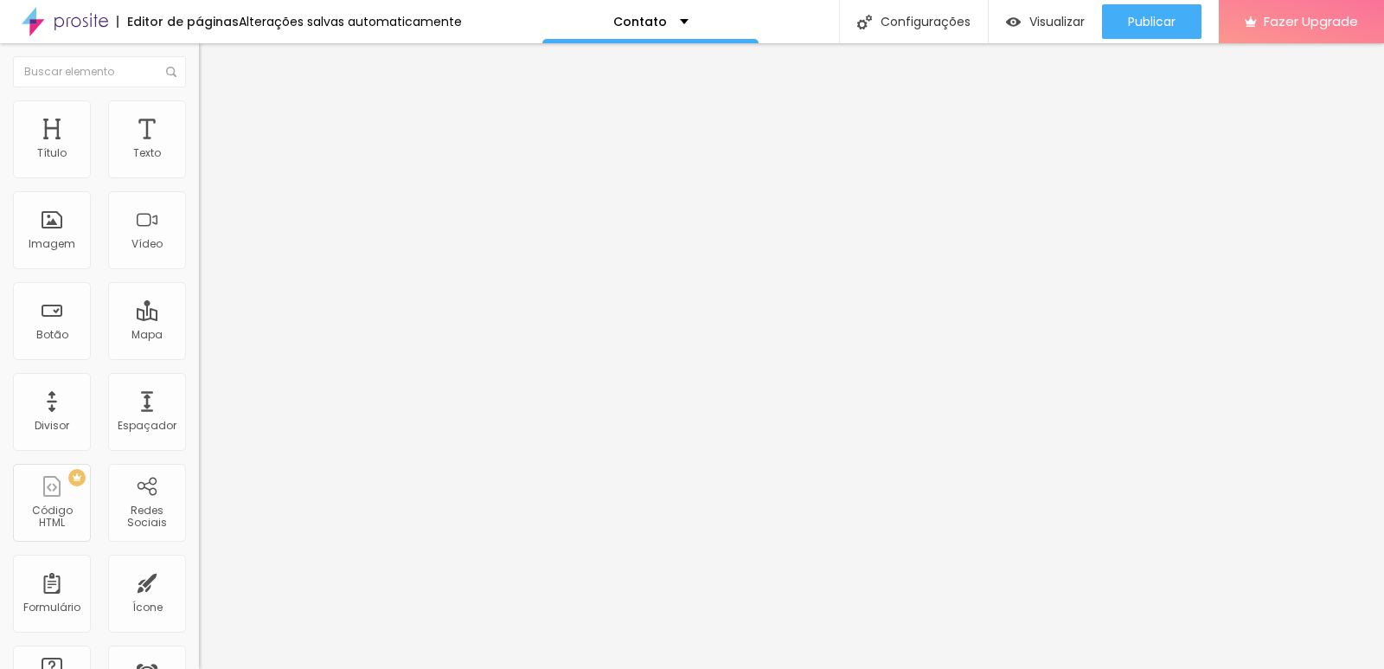
click at [199, 110] on li "Estilo" at bounding box center [298, 108] width 199 height 17
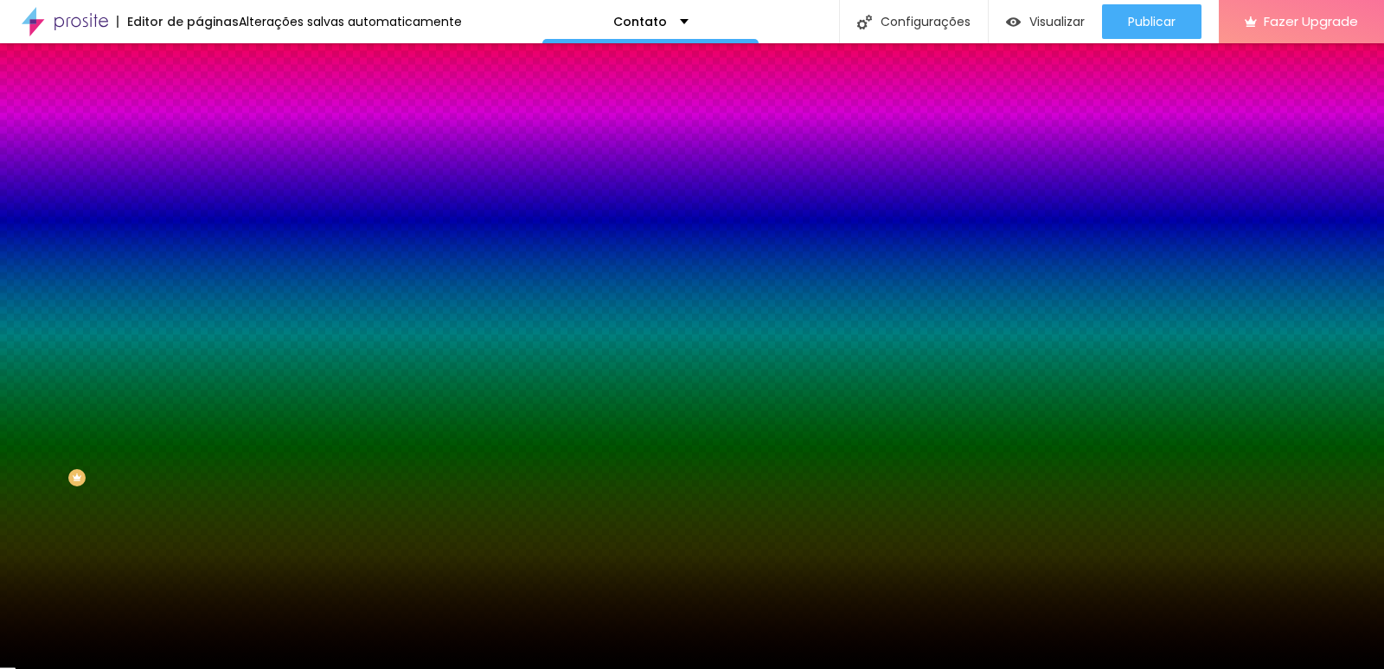
drag, startPoint x: 118, startPoint y: 314, endPoint x: 125, endPoint y: 289, distance: 26.3
click at [199, 291] on div "Imagem de fundo Adicionar imagem Efeito da Imagem Nenhum Nenhum Parallax Cor de…" at bounding box center [298, 247] width 199 height 224
click at [199, 235] on div at bounding box center [298, 235] width 199 height 0
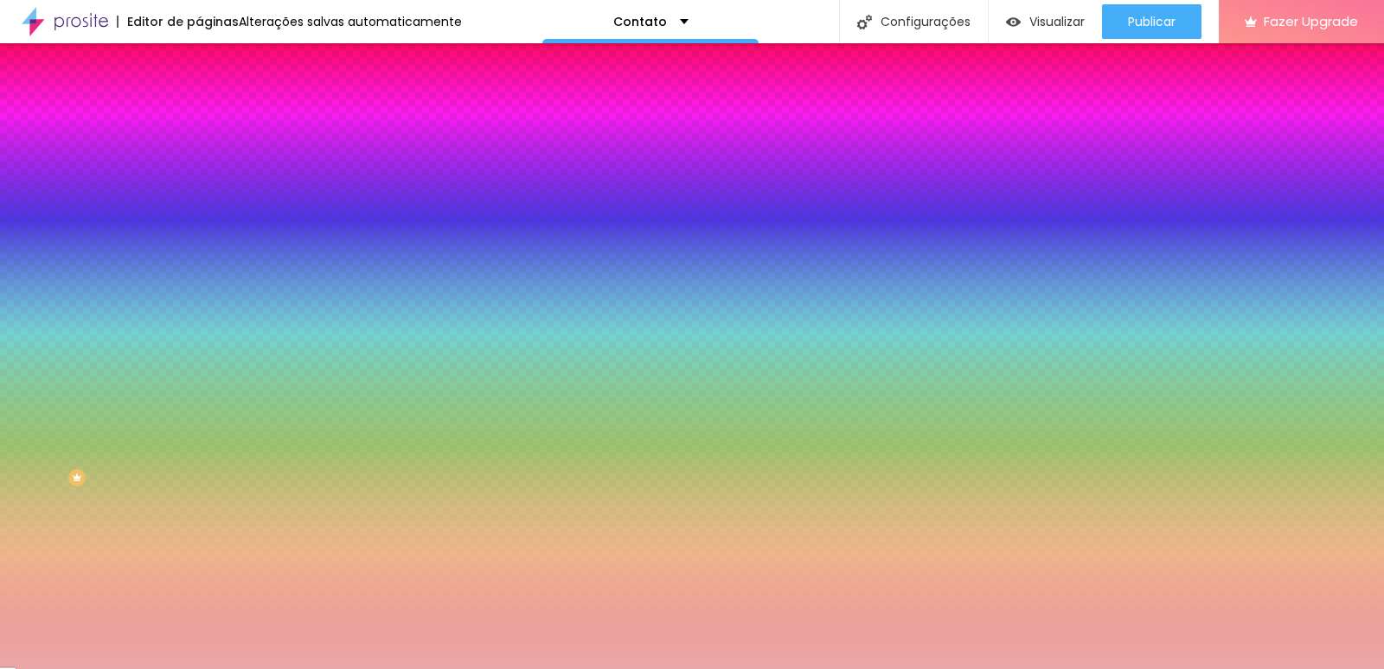
type input "#FFFFFF"
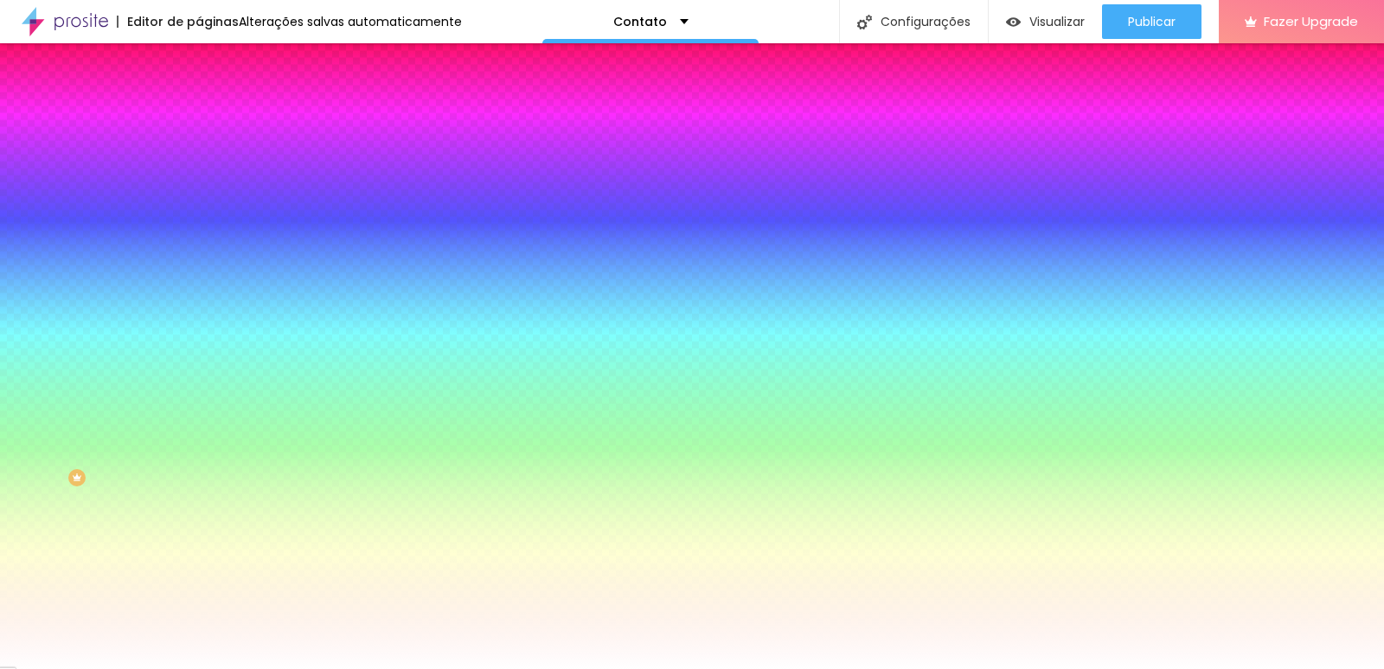
drag, startPoint x: 84, startPoint y: 356, endPoint x: 0, endPoint y: 309, distance: 96.4
click at [199, 309] on div "Imagem de fundo Adicionar imagem Efeito da Imagem Nenhum Nenhum Parallax Cor de…" at bounding box center [298, 247] width 199 height 224
click at [555, 35] on div "Contato" at bounding box center [650, 21] width 216 height 43
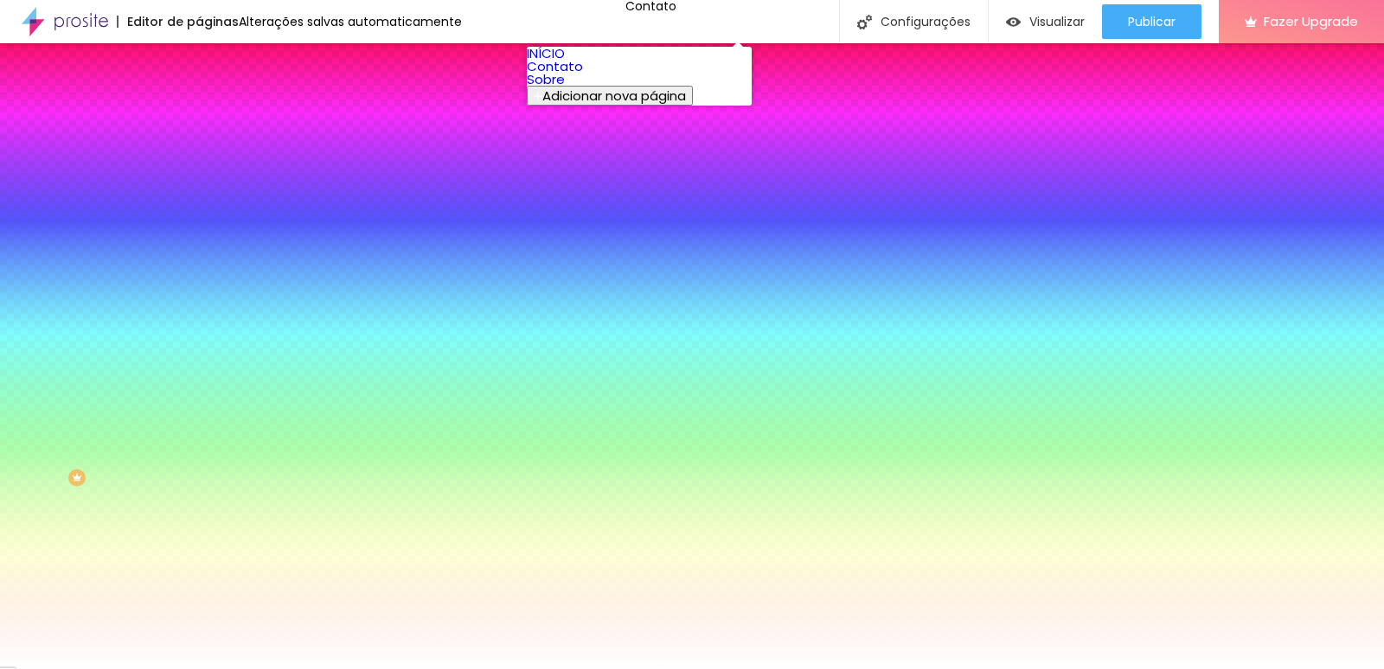
click at [561, 62] on link "INÍCIO" at bounding box center [546, 53] width 38 height 18
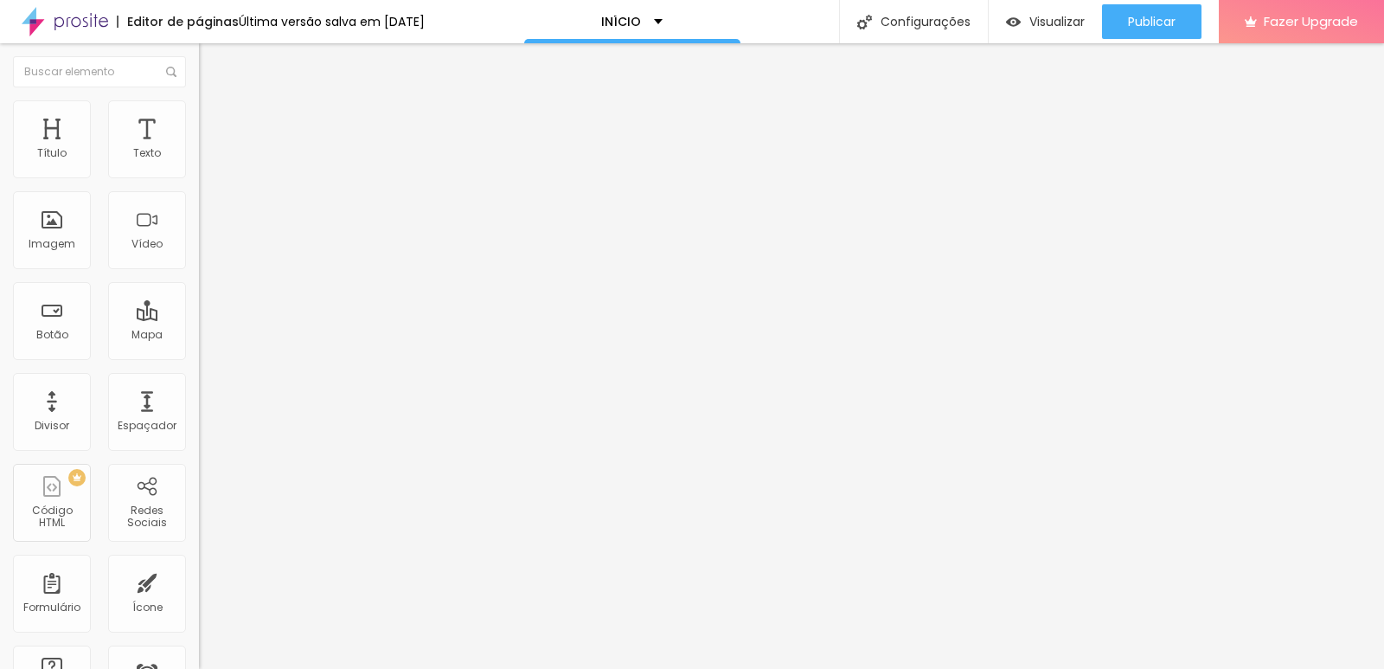
click at [120, 98] on div at bounding box center [99, 71] width 199 height 57
